Goal: Check status: Check status

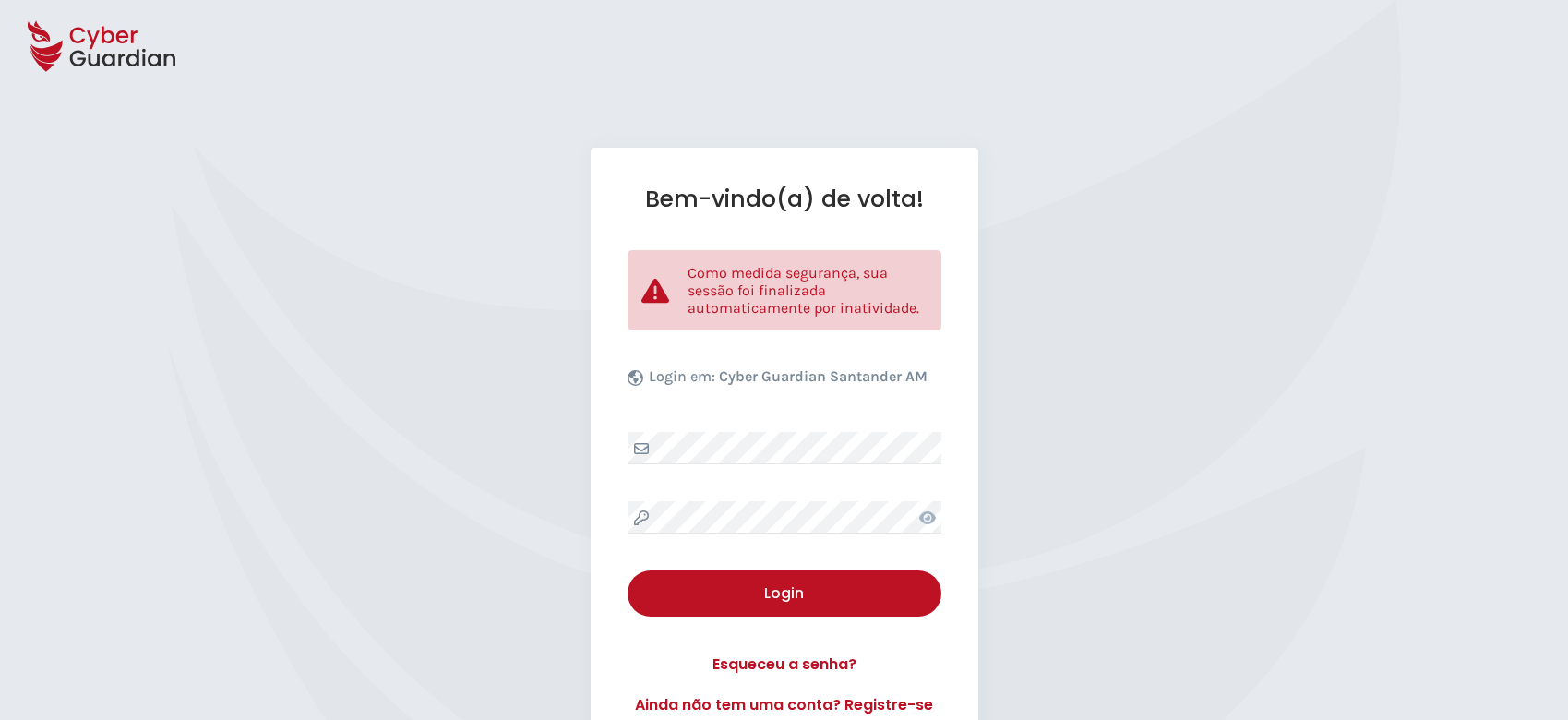
select select "Português (BR)"
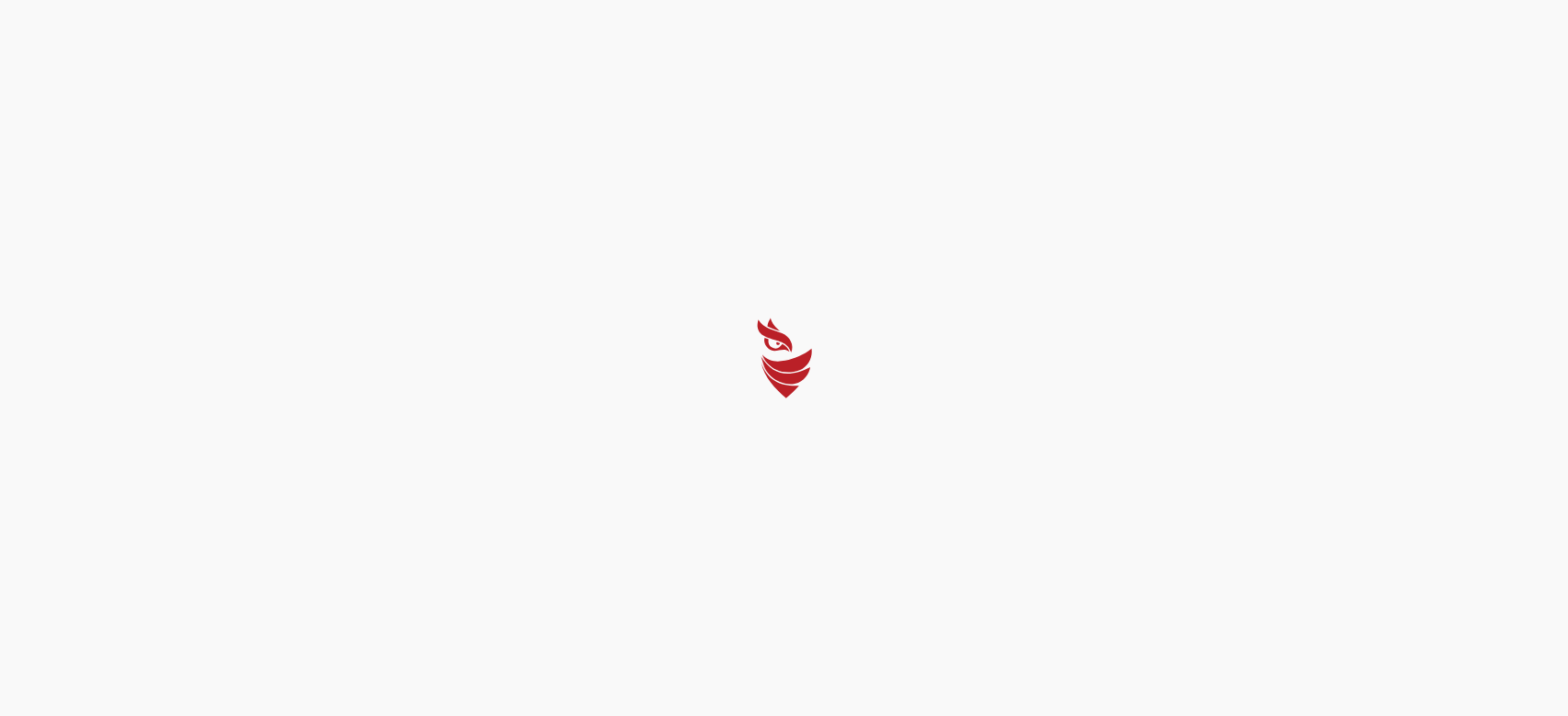
select select "Português (BR)"
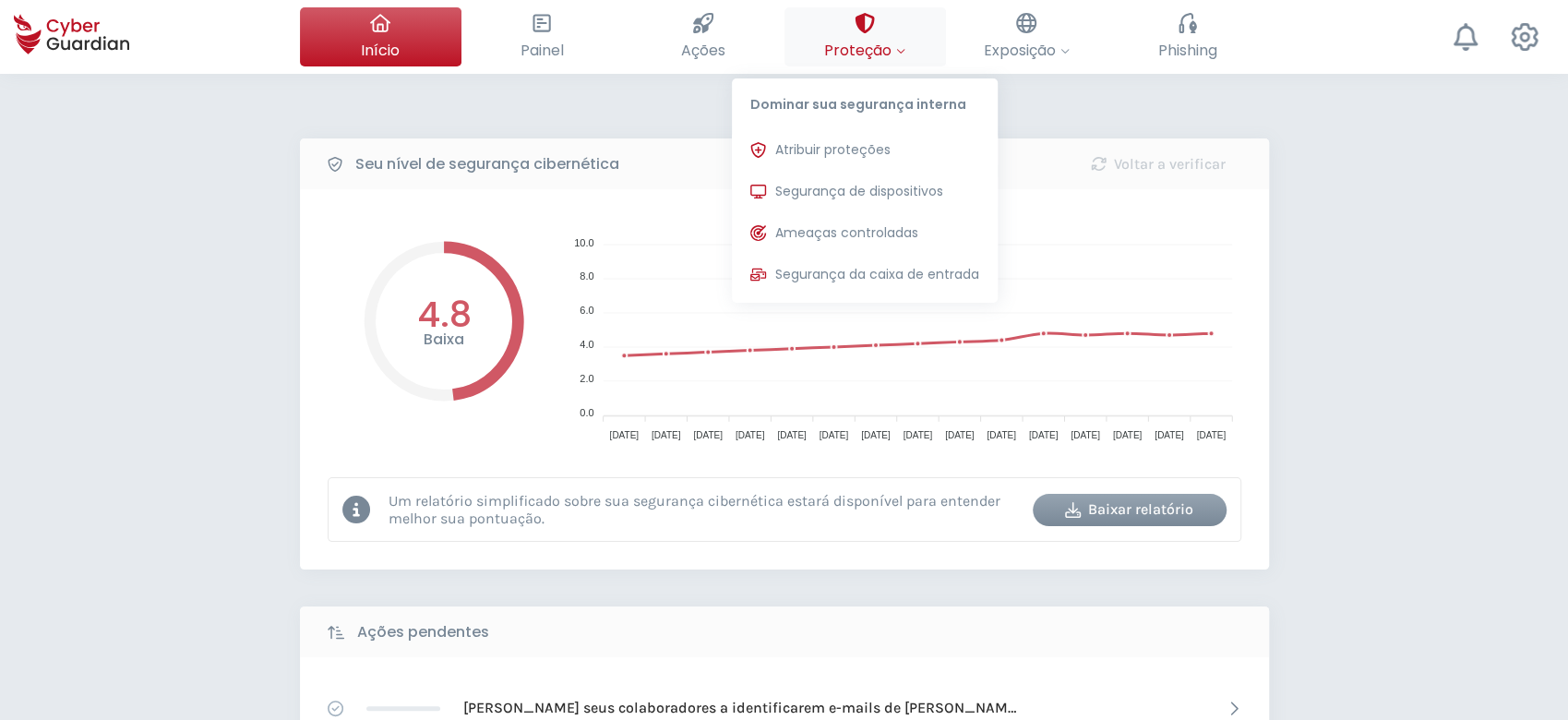
click at [896, 27] on button "Proteção Dominar sua segurança interna Atribuir proteções Atribua licenças de p…" at bounding box center [865, 37] width 161 height 59
click at [864, 180] on button "Segurança de dispositivos Proteções instaladas nos dispositivos de sua organiza…" at bounding box center [865, 192] width 266 height 37
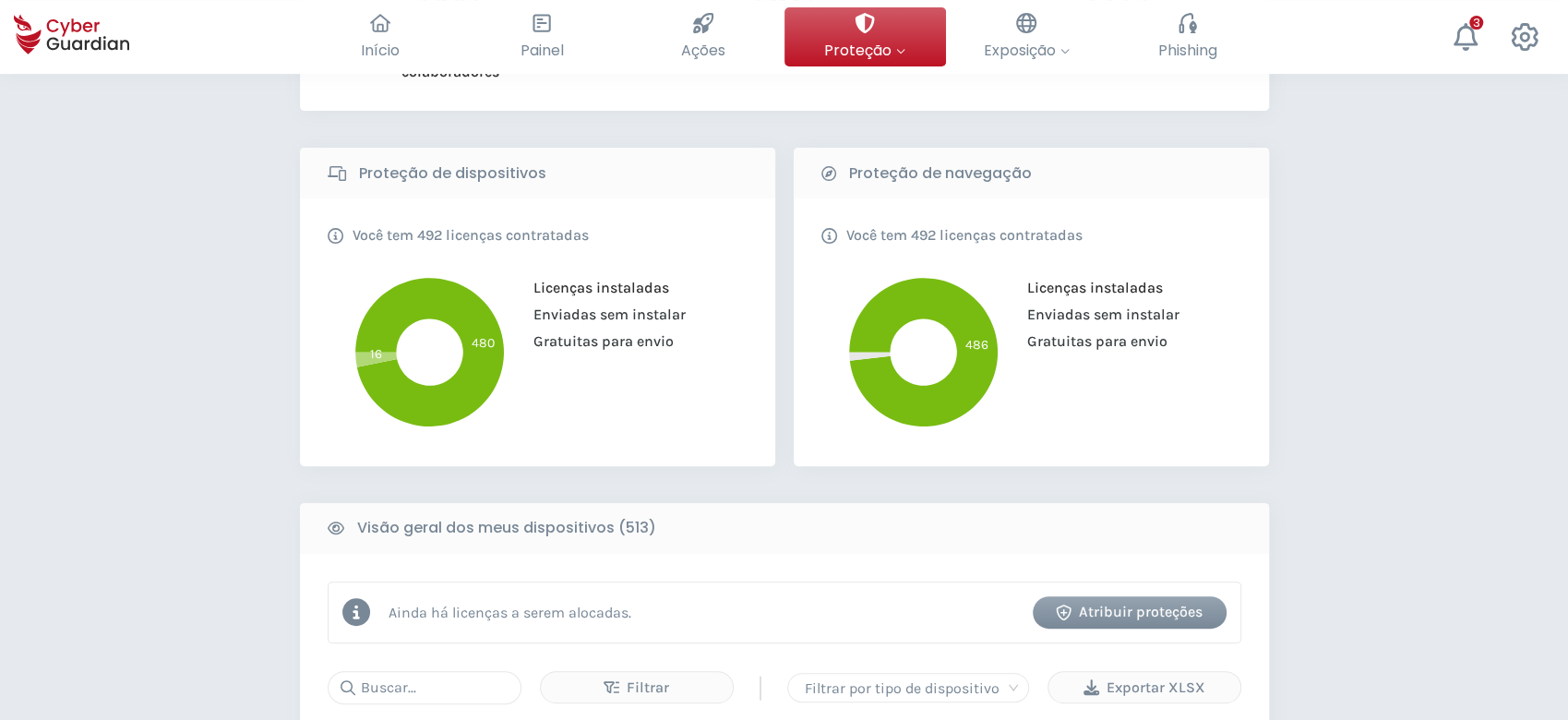
scroll to position [492, 0]
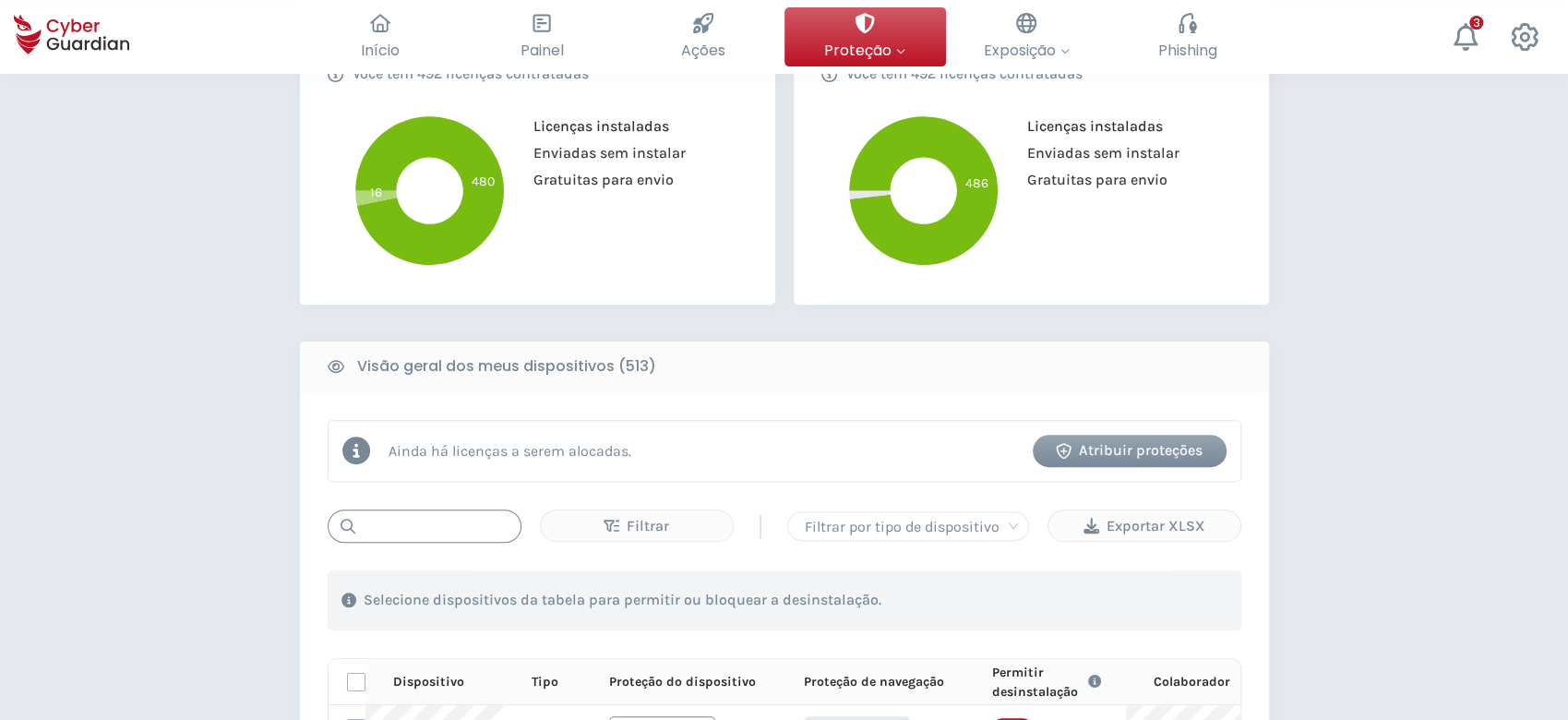
click at [444, 535] on input "text" at bounding box center [424, 527] width 193 height 33
paste input "MNT-BRJ3257S0T"
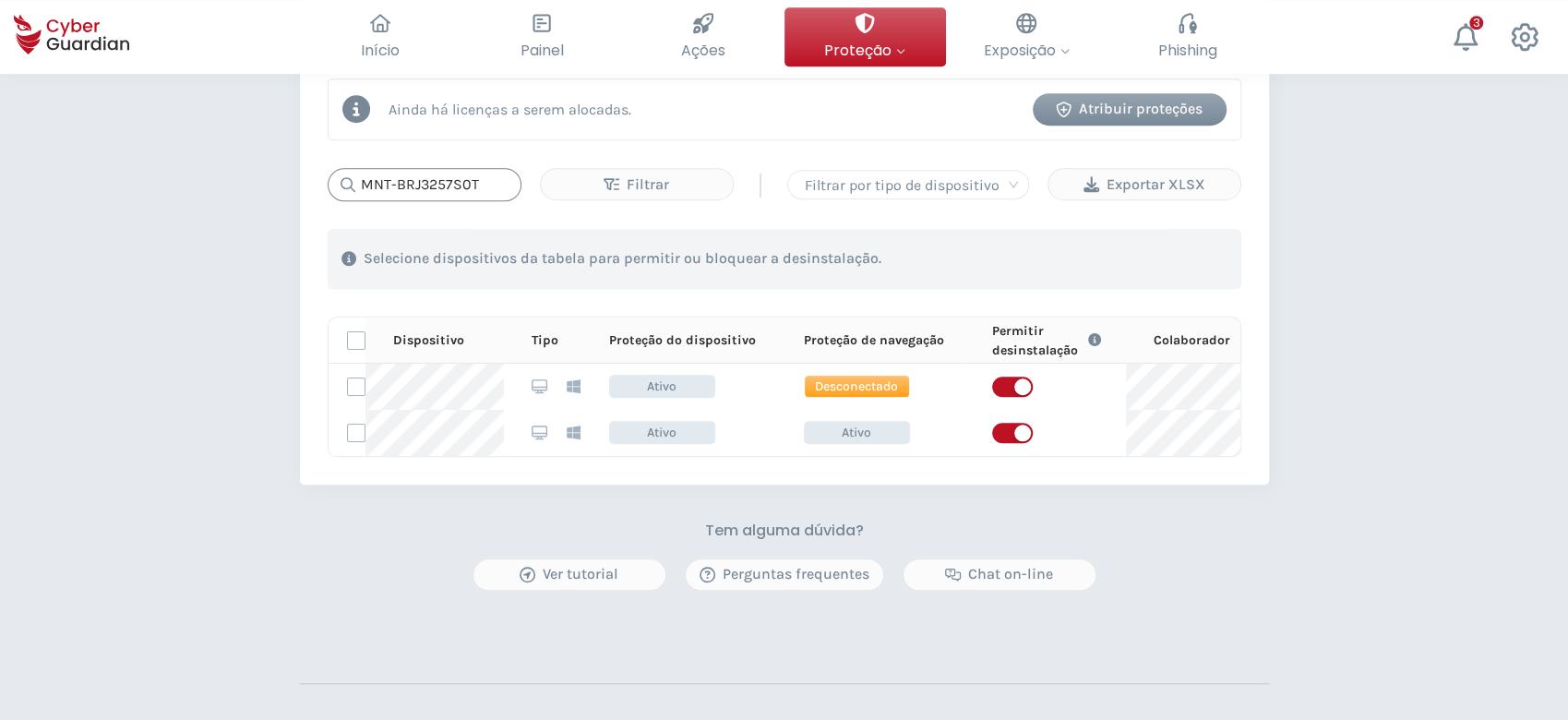
scroll to position [862, 0]
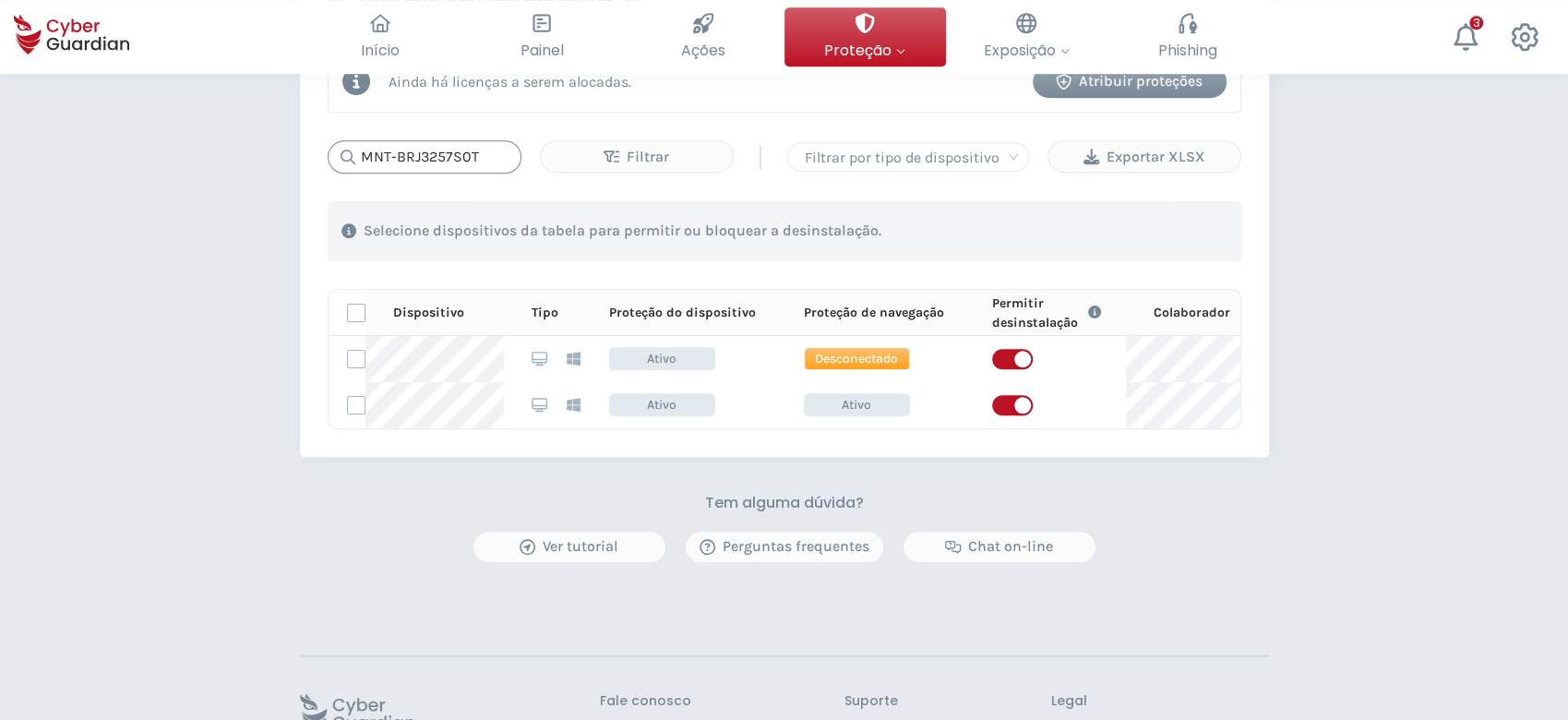
type input "MNT-BRJ3257S0T"
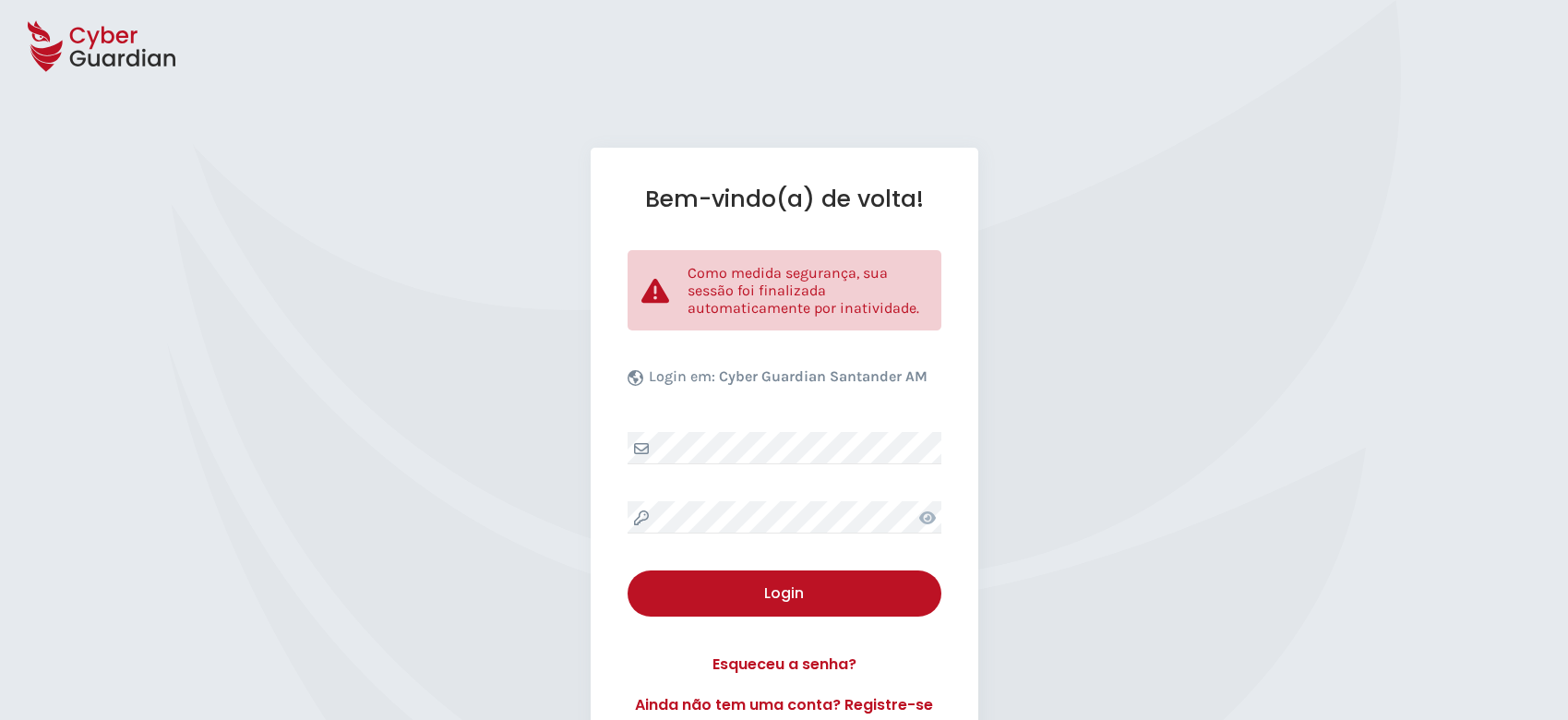
select select "Português (BR)"
